Goal: Communication & Community: Answer question/provide support

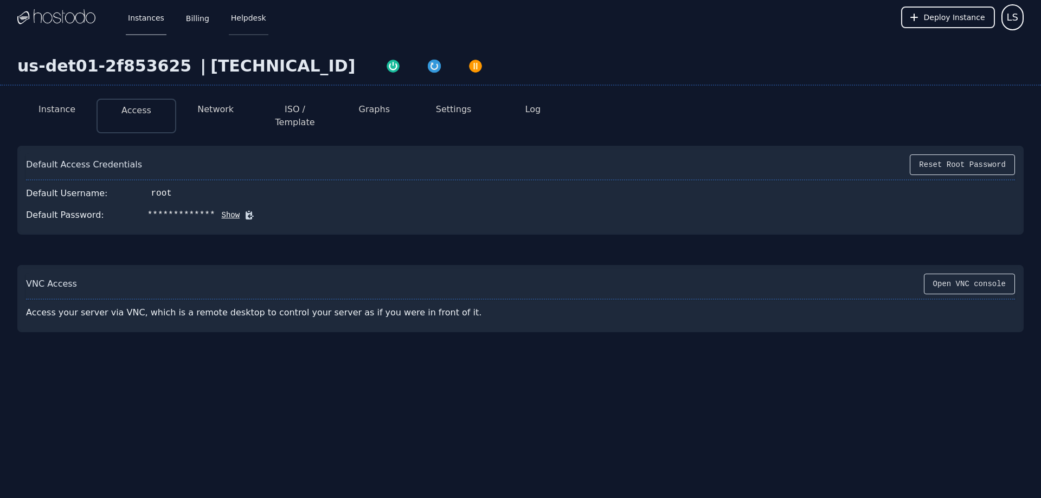
click at [250, 20] on link "Helpdesk" at bounding box center [249, 17] width 40 height 36
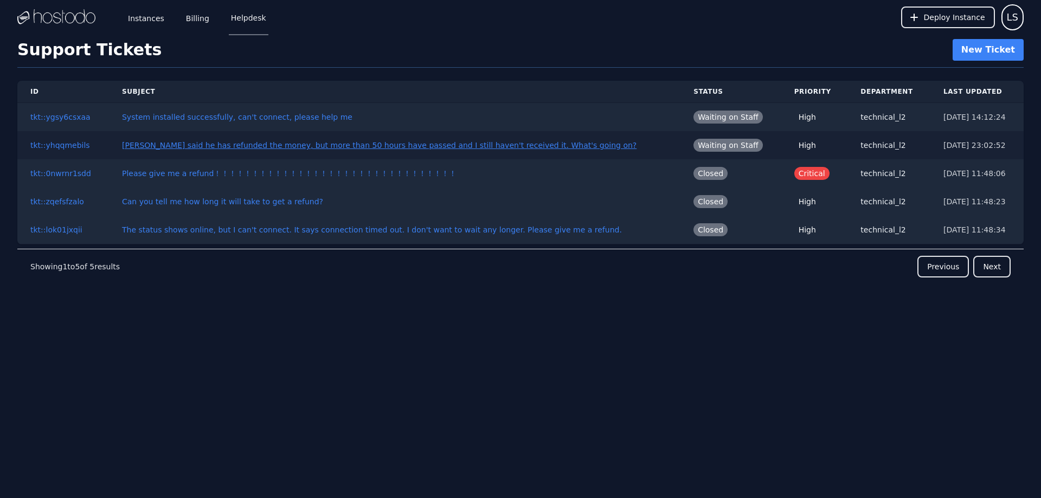
click at [378, 144] on link "Hassan said he has refunded the money, but more than 50 hours have passed and I…" at bounding box center [379, 145] width 514 height 9
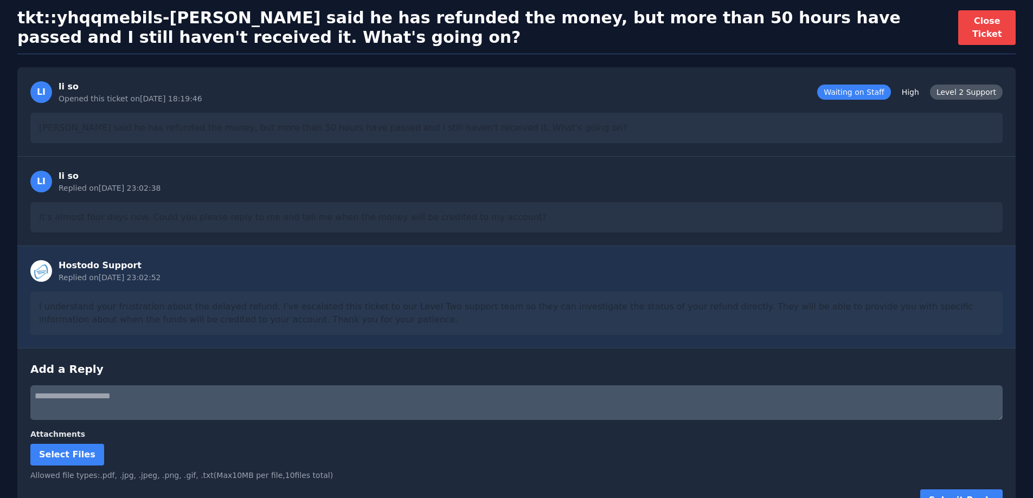
scroll to position [83, 0]
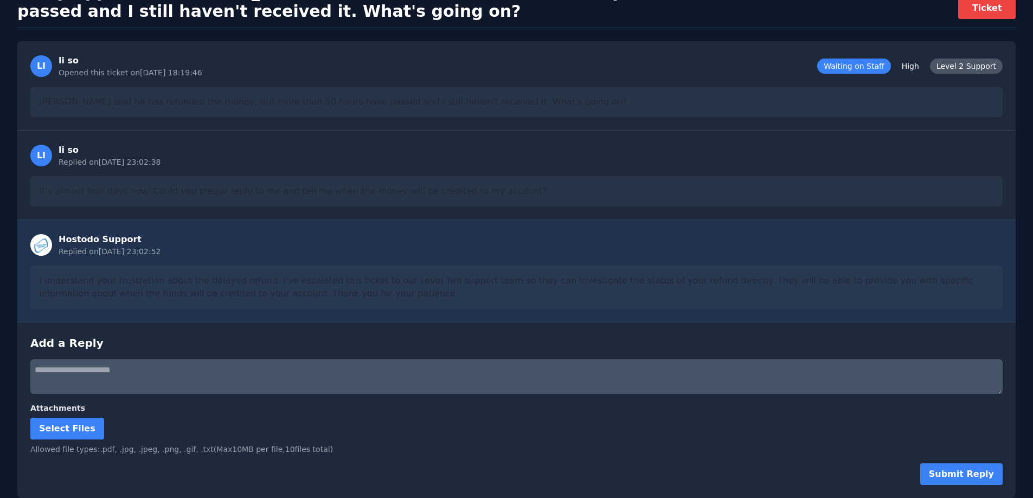
drag, startPoint x: 451, startPoint y: 352, endPoint x: 403, endPoint y: 342, distance: 48.9
click at [406, 345] on h3 "Add a Reply" at bounding box center [516, 343] width 972 height 15
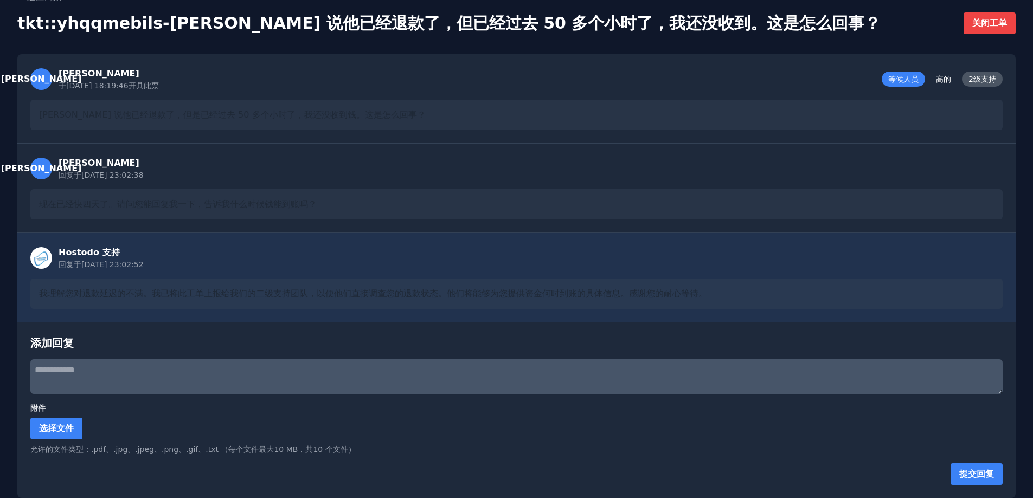
scroll to position [53, 0]
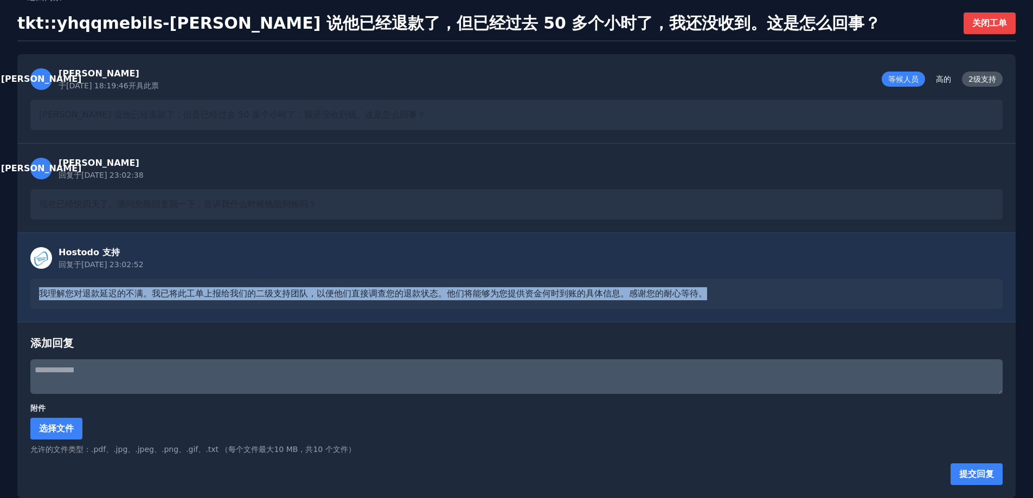
drag, startPoint x: 25, startPoint y: 293, endPoint x: 769, endPoint y: 289, distance: 744.3
click at [769, 289] on div "Hostodo 支持 回复于 2025/9/30 23:02:52 我理解您对退款延迟的不满。我已将此工单上报给我们的二级支持团队，以便他们直接调查您的退款状…" at bounding box center [516, 277] width 998 height 89
click at [769, 289] on div "我理解您对退款延迟的不满。我已将此工单上报给我们的二级支持团队，以便他们直接调查您的退款状态。他们将能够为您提供资金何时到账的具体信息。感谢您的耐心等待。" at bounding box center [516, 294] width 972 height 30
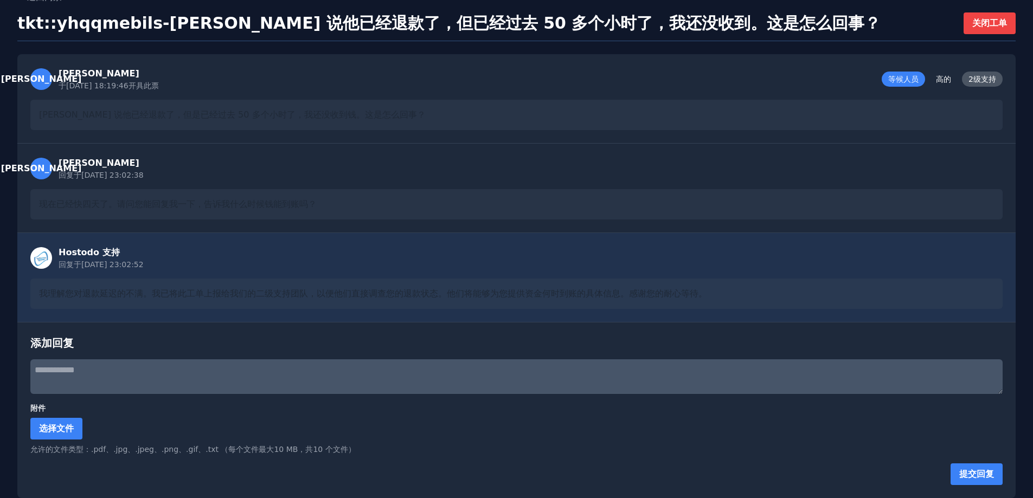
click at [181, 375] on textarea at bounding box center [516, 376] width 972 height 35
paste textarea "**********"
type textarea "**********"
click at [986, 465] on button "提交回复" at bounding box center [976, 474] width 52 height 22
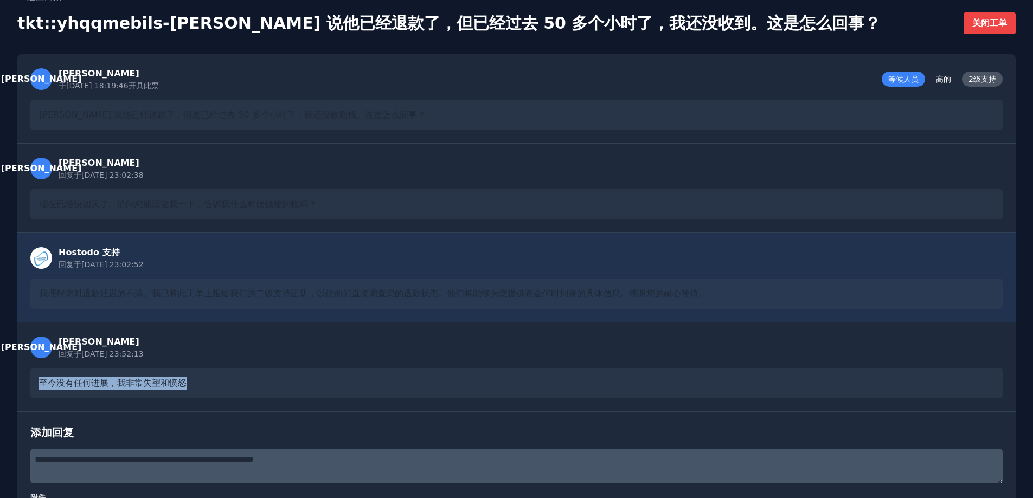
drag, startPoint x: 241, startPoint y: 385, endPoint x: 5, endPoint y: 371, distance: 236.8
click at [5, 371] on div "**********" at bounding box center [516, 289] width 1033 height 597
click at [214, 375] on div "至今没有任何进展，我非常失望和愤怒" at bounding box center [516, 383] width 972 height 30
